Goal: Transaction & Acquisition: Purchase product/service

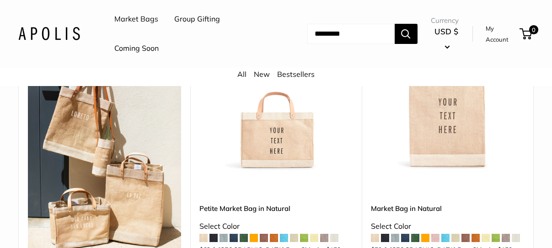
click at [0, 0] on img at bounding box center [0, 0] width 0 height 0
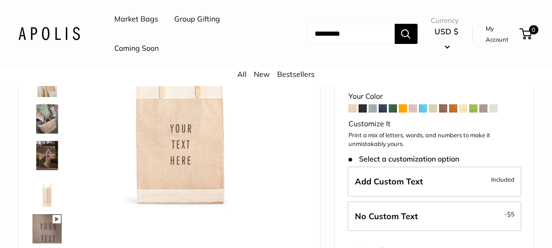
scroll to position [91, 0]
click at [457, 107] on span at bounding box center [453, 108] width 8 height 8
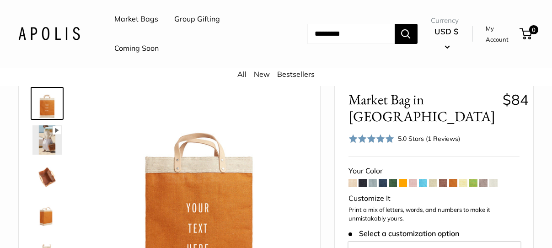
scroll to position [91, 0]
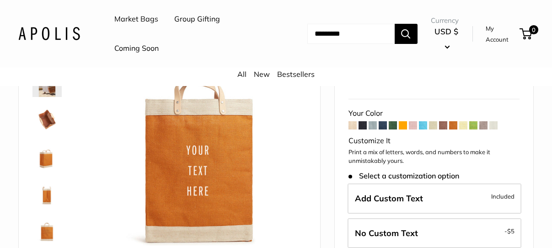
click at [397, 148] on p "Print a mix of letters, words, and numbers to make it unmistakably yours." at bounding box center [434, 157] width 171 height 18
click at [49, 202] on img at bounding box center [46, 191] width 29 height 29
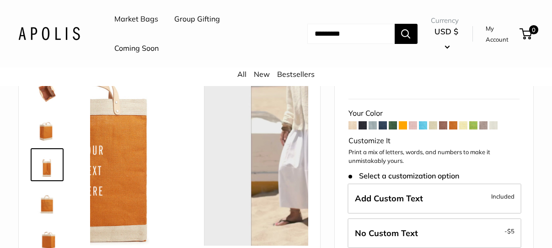
scroll to position [28, 0]
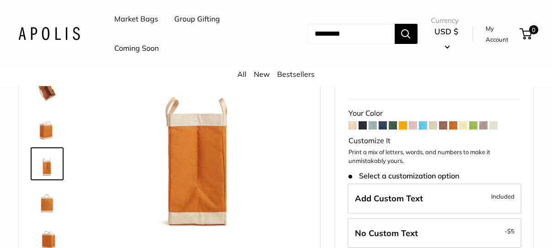
click at [46, 125] on img at bounding box center [46, 127] width 29 height 29
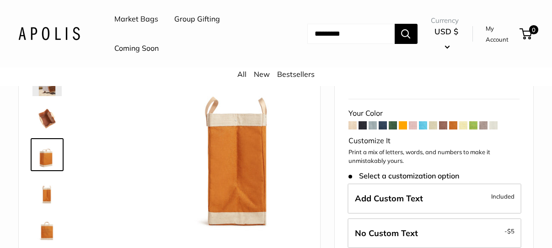
scroll to position [0, 0]
